Goal: Find specific page/section: Find specific page/section

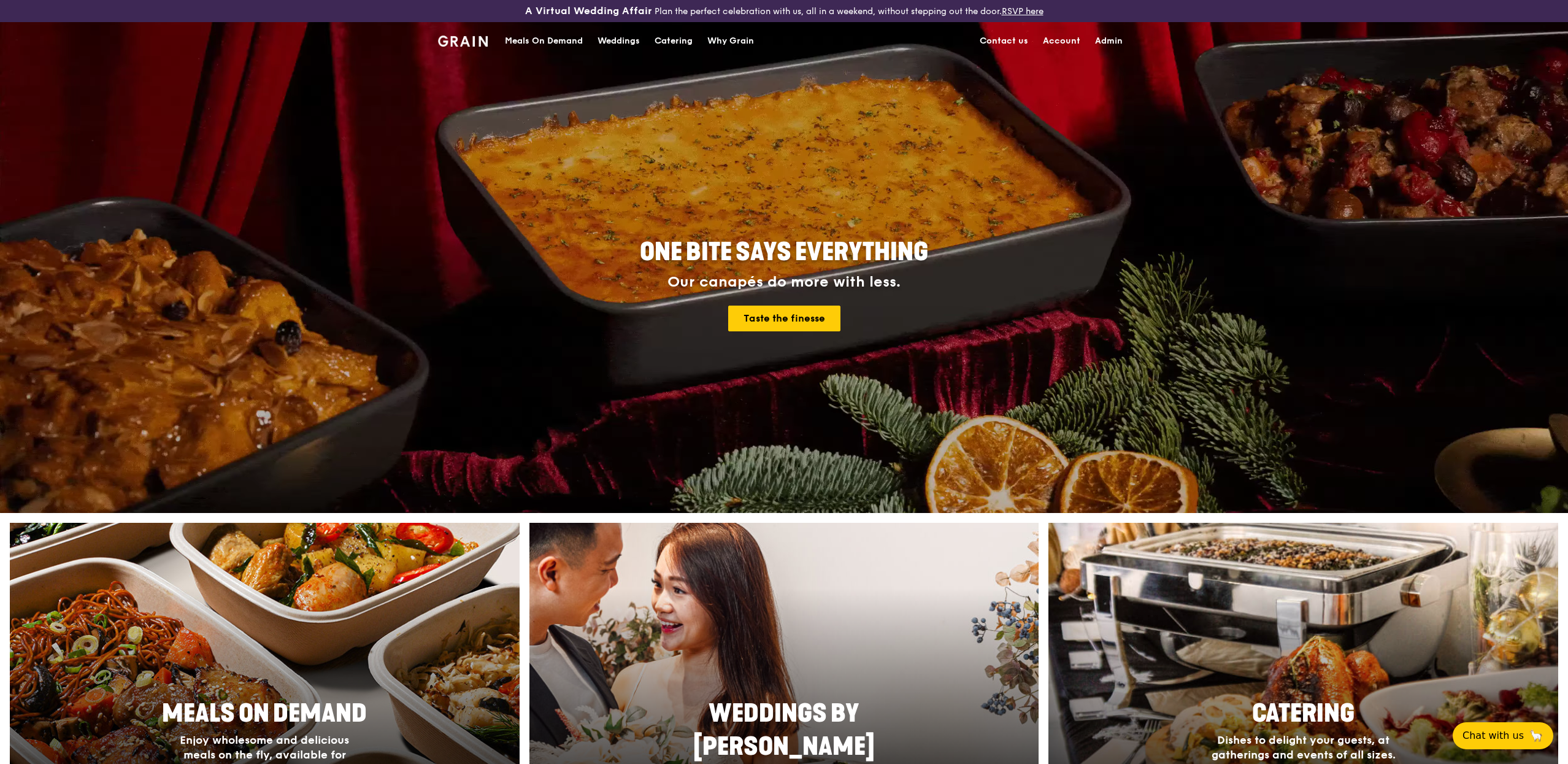
click at [1105, 36] on link "Admin" at bounding box center [1108, 41] width 42 height 37
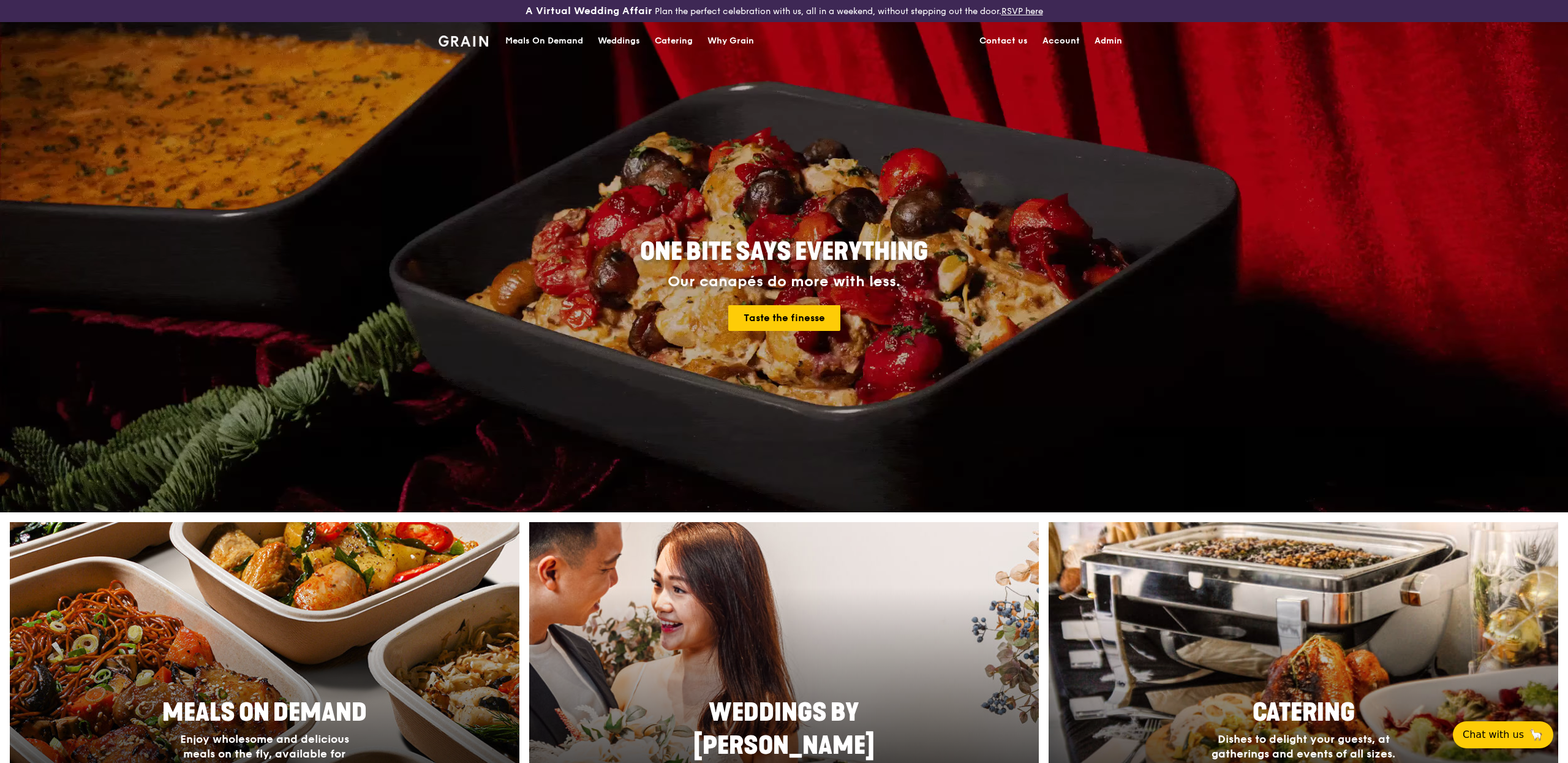
select select "100"
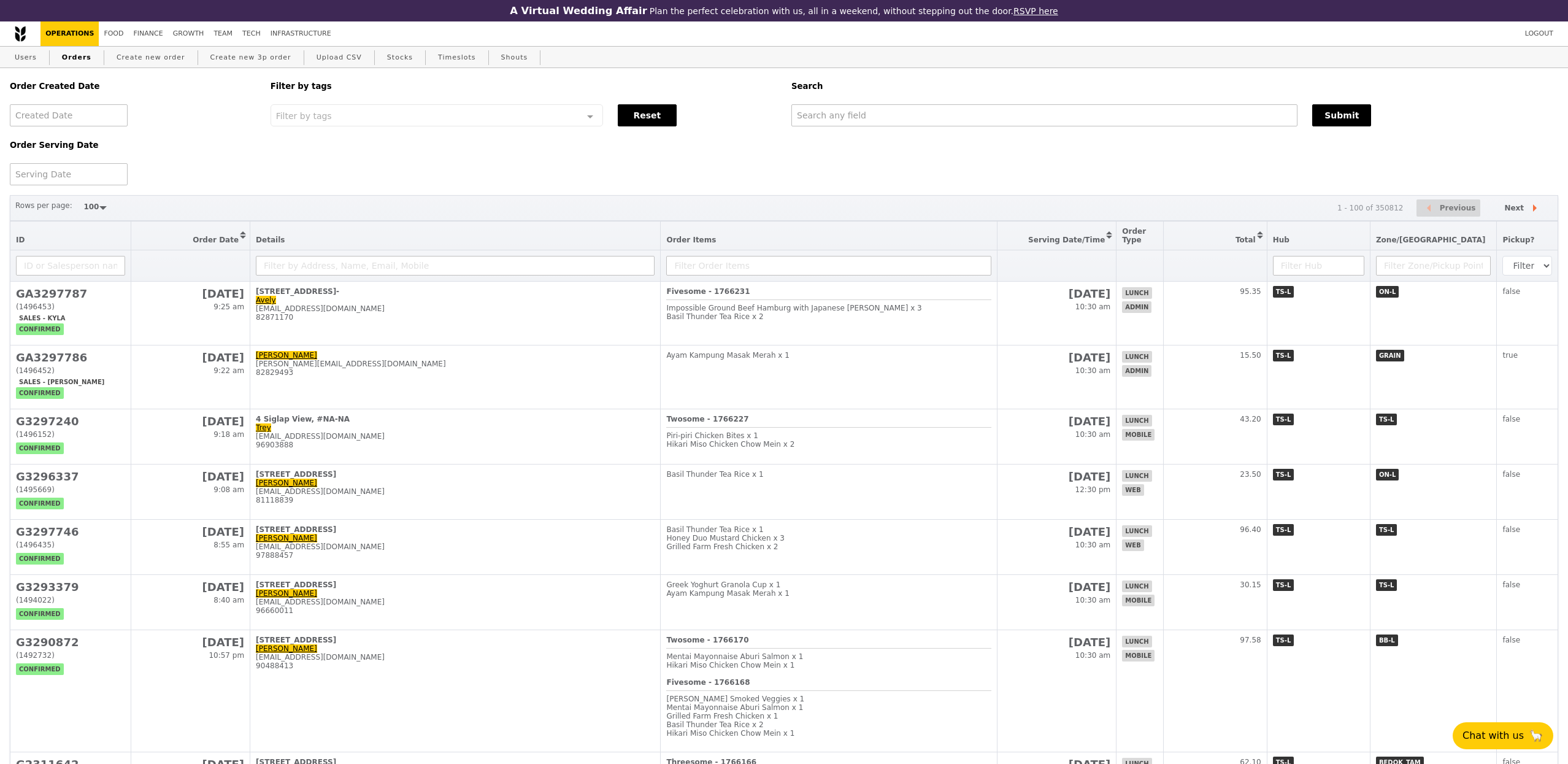
drag, startPoint x: 34, startPoint y: 57, endPoint x: 70, endPoint y: 101, distance: 56.9
click at [34, 57] on link "Users" at bounding box center [26, 57] width 32 height 22
